Goal: Transaction & Acquisition: Purchase product/service

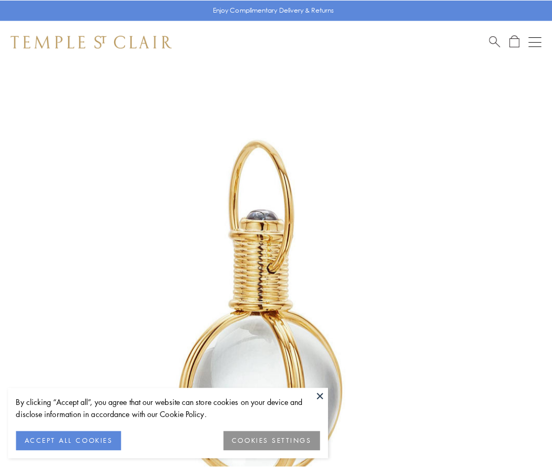
scroll to position [274, 0]
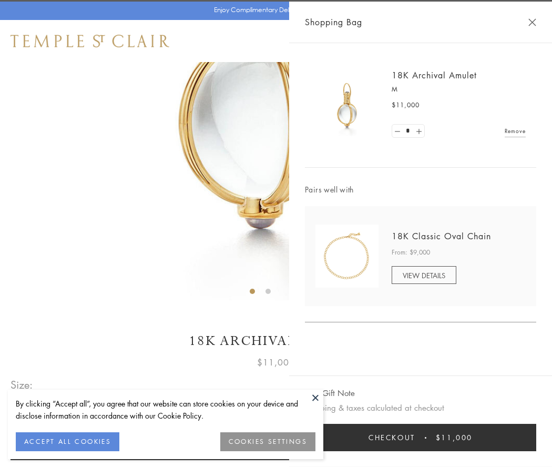
click at [420, 437] on button "Checkout $11,000" at bounding box center [420, 437] width 231 height 27
